Goal: Task Accomplishment & Management: Manage account settings

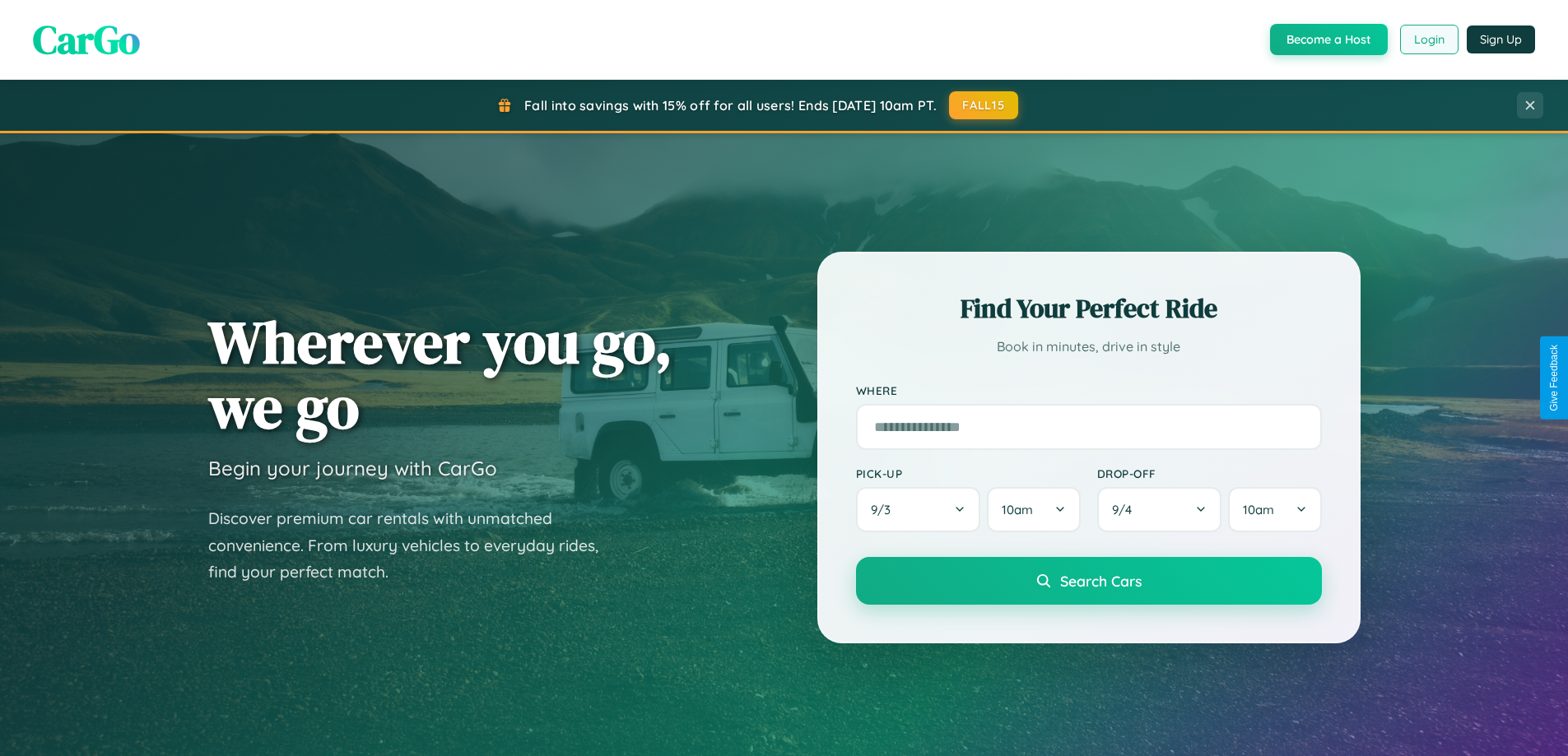
click at [1428, 39] on button "Login" at bounding box center [1429, 39] width 59 height 29
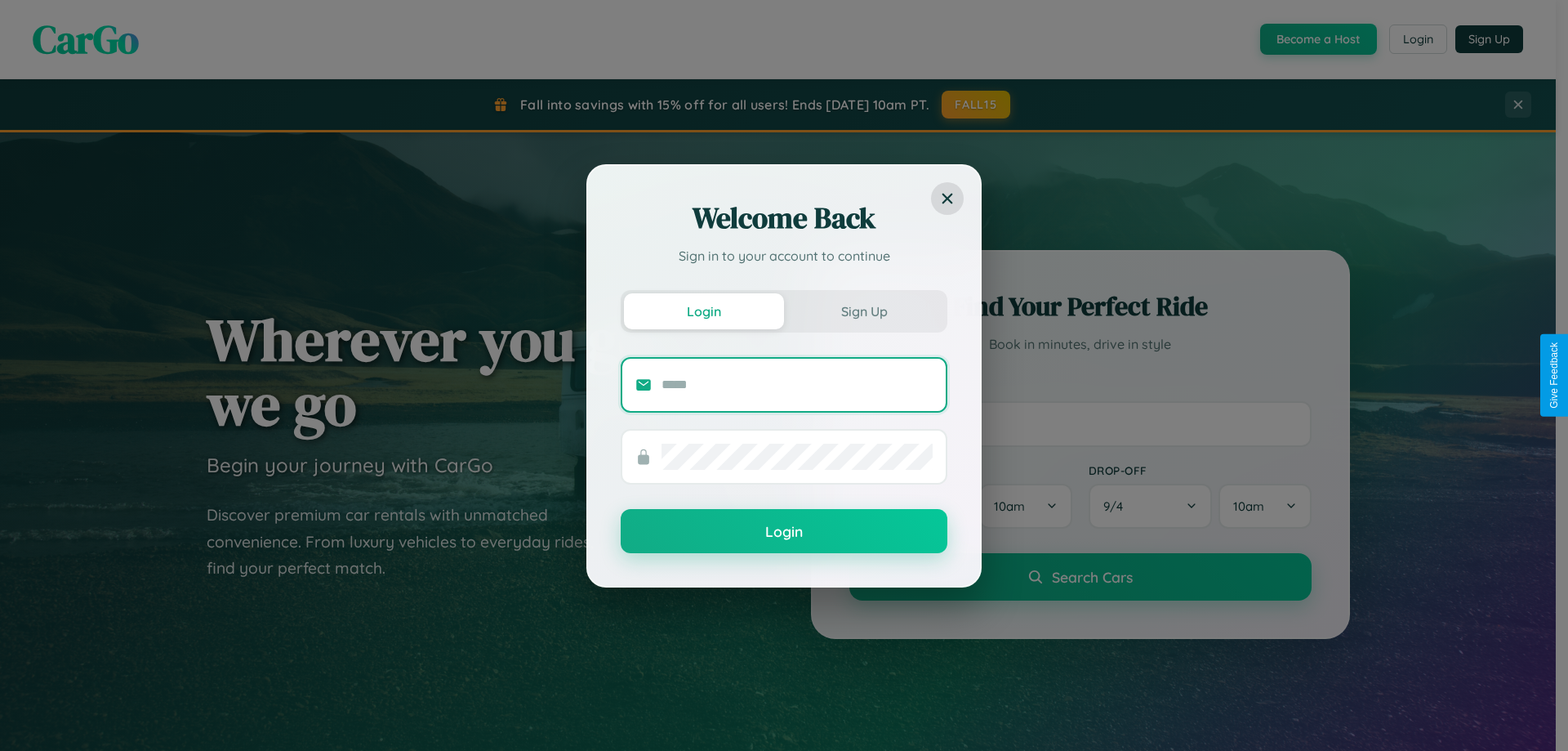
click at [797, 384] on input "text" at bounding box center [797, 384] width 271 height 26
type input "**********"
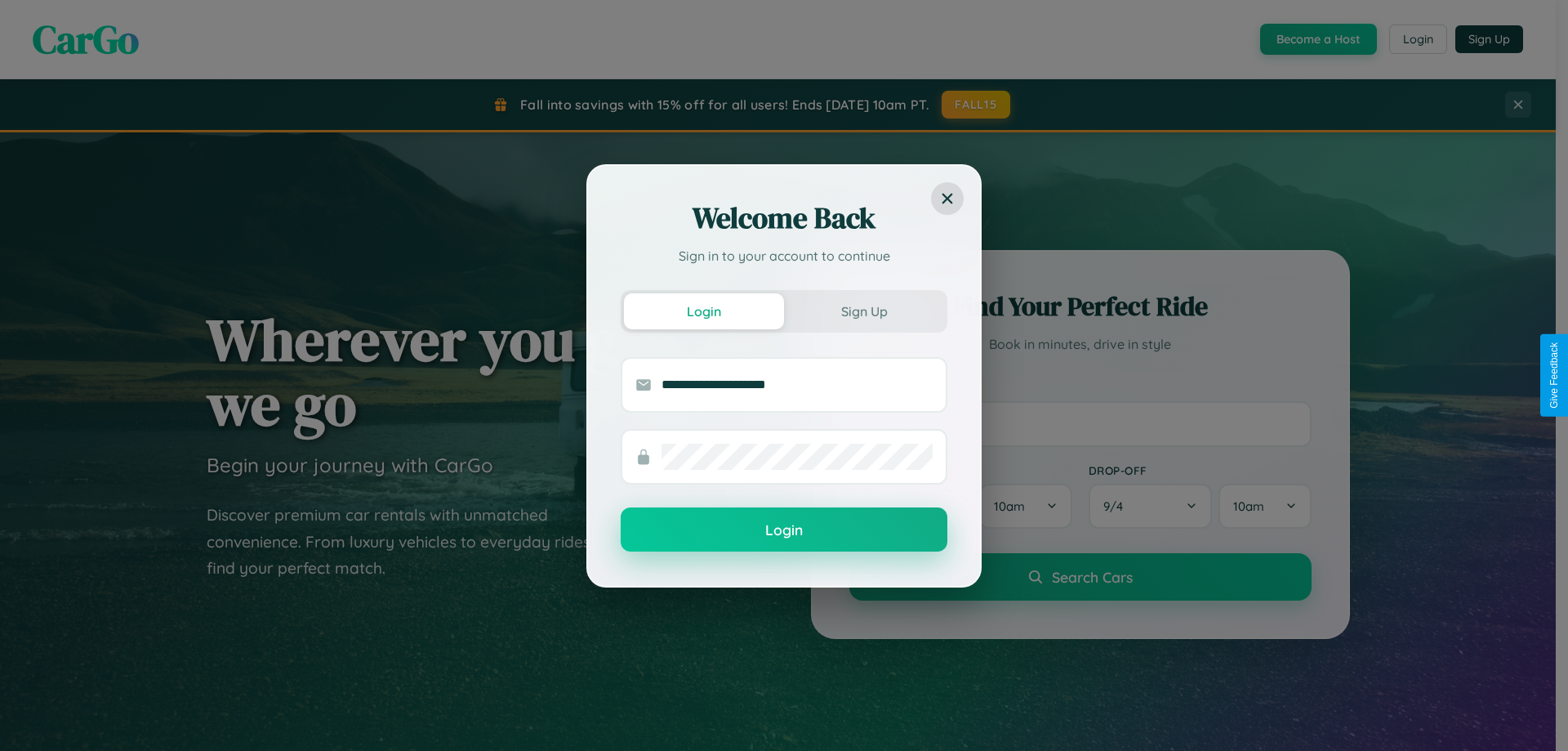
click at [784, 531] on button "Login" at bounding box center [784, 529] width 327 height 44
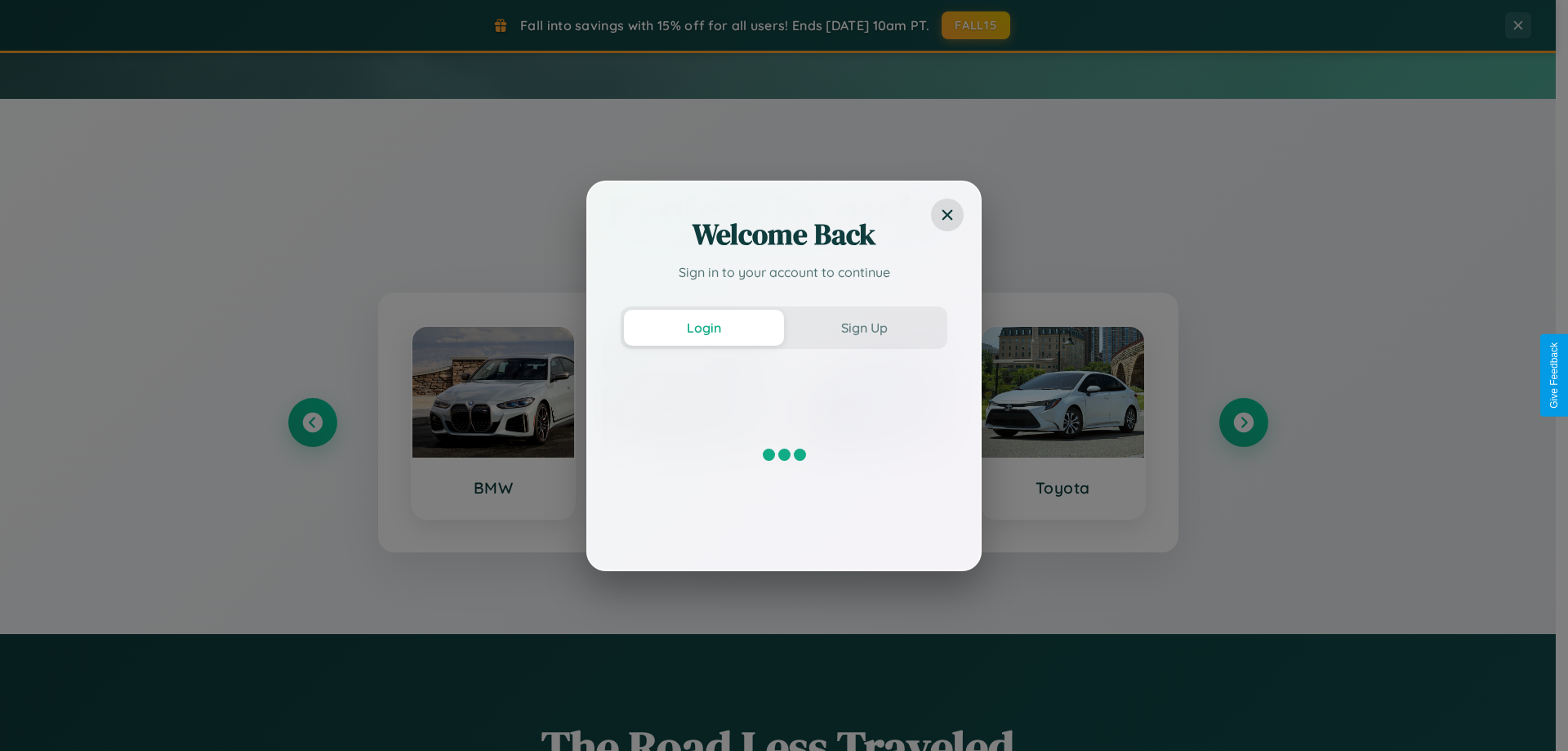
scroll to position [704, 0]
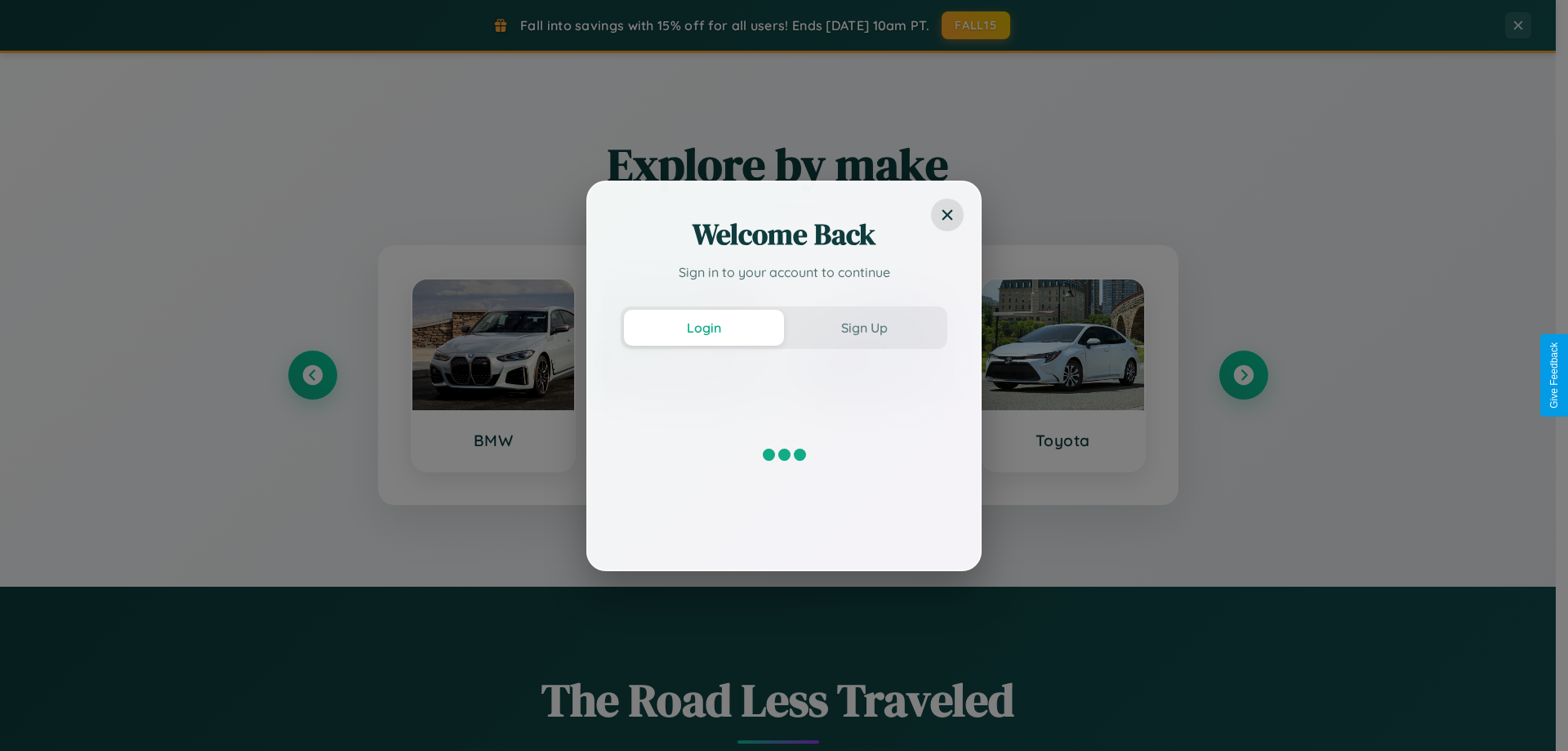
click at [1243, 375] on div "Welcome Back Sign in to your account to continue Login Sign Up" at bounding box center [784, 375] width 1568 height 751
click at [977, 25] on div "Welcome Back Sign in to your account to continue Login Sign Up" at bounding box center [784, 375] width 1568 height 751
